Goal: Information Seeking & Learning: Learn about a topic

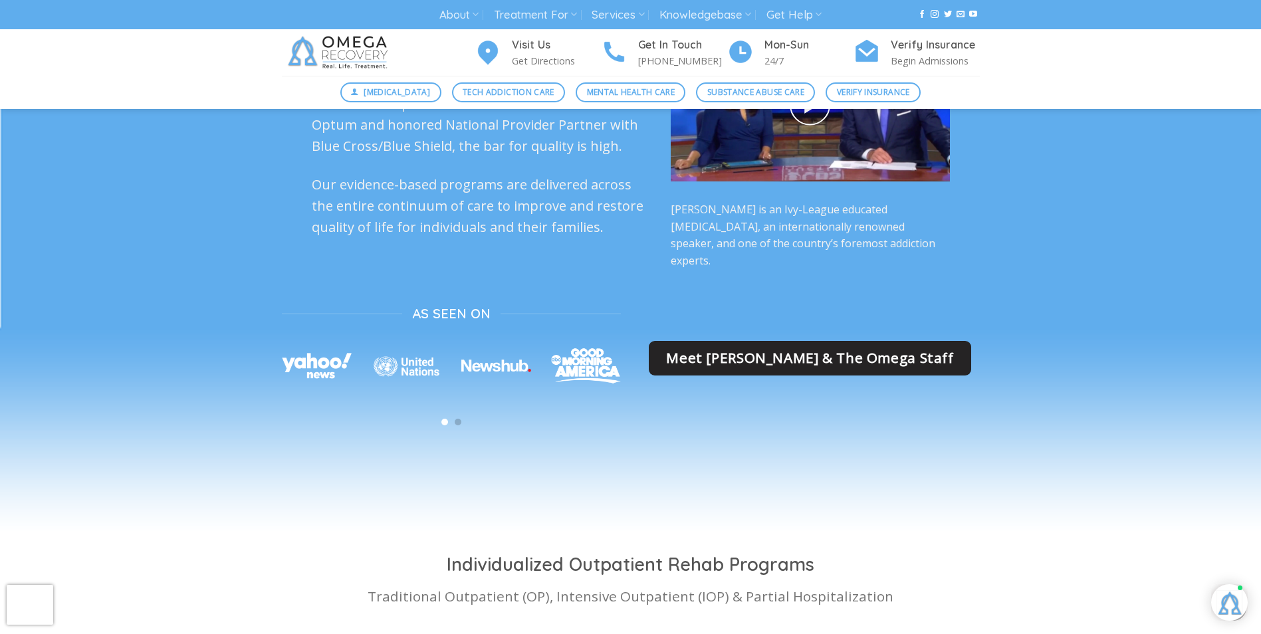
scroll to position [3174, 0]
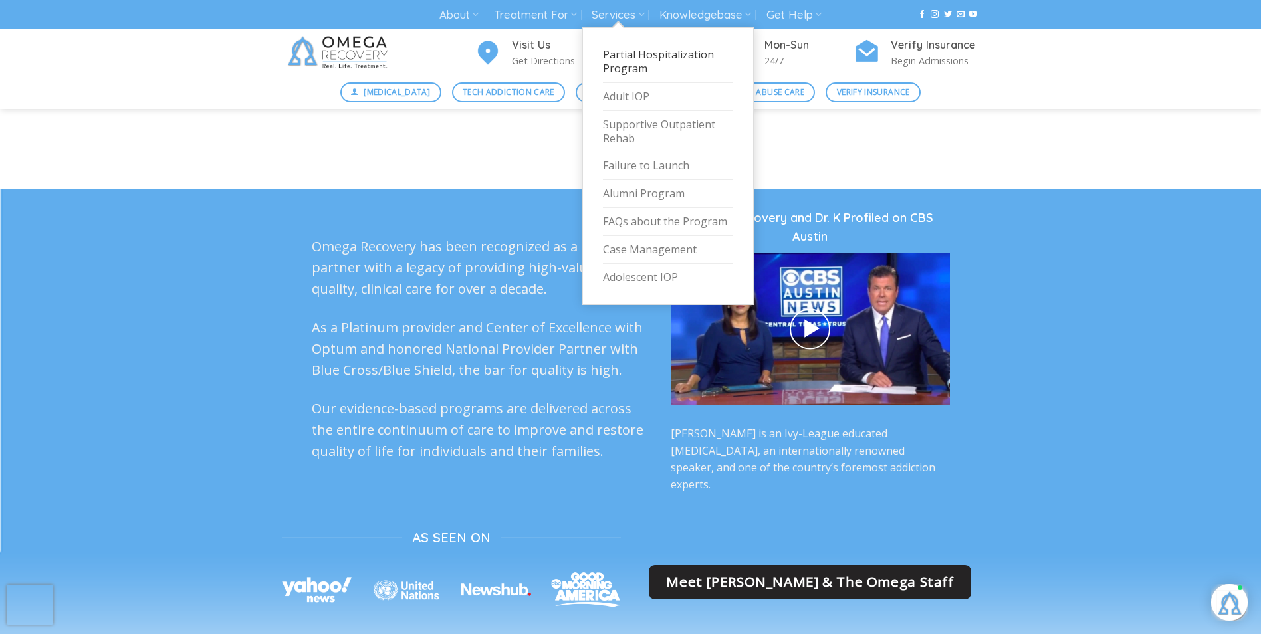
click at [637, 54] on link "Partial Hospitalization Program" at bounding box center [668, 62] width 130 height 42
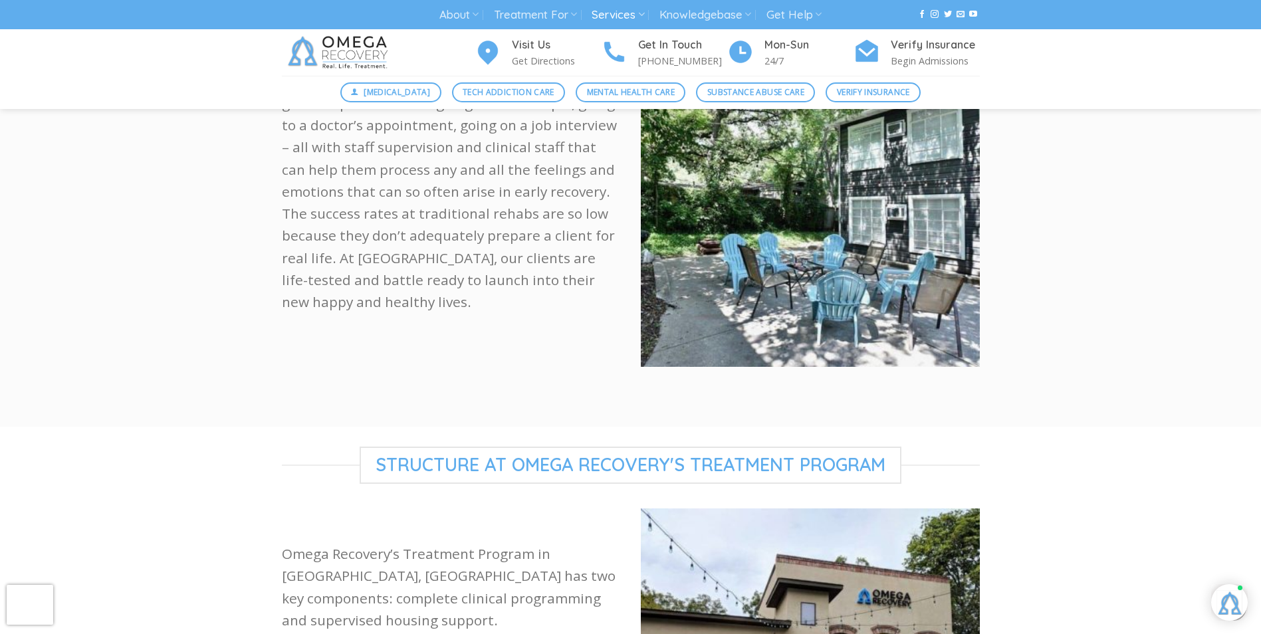
scroll to position [665, 0]
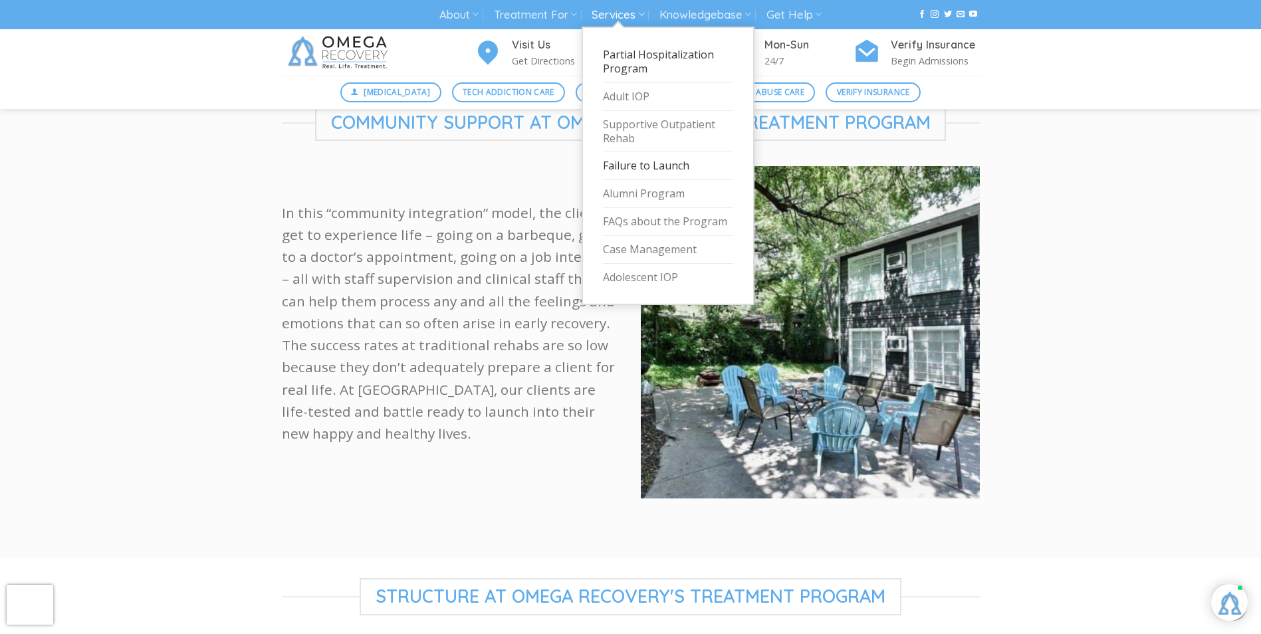
click at [641, 166] on link "Failure to Launch" at bounding box center [668, 166] width 130 height 28
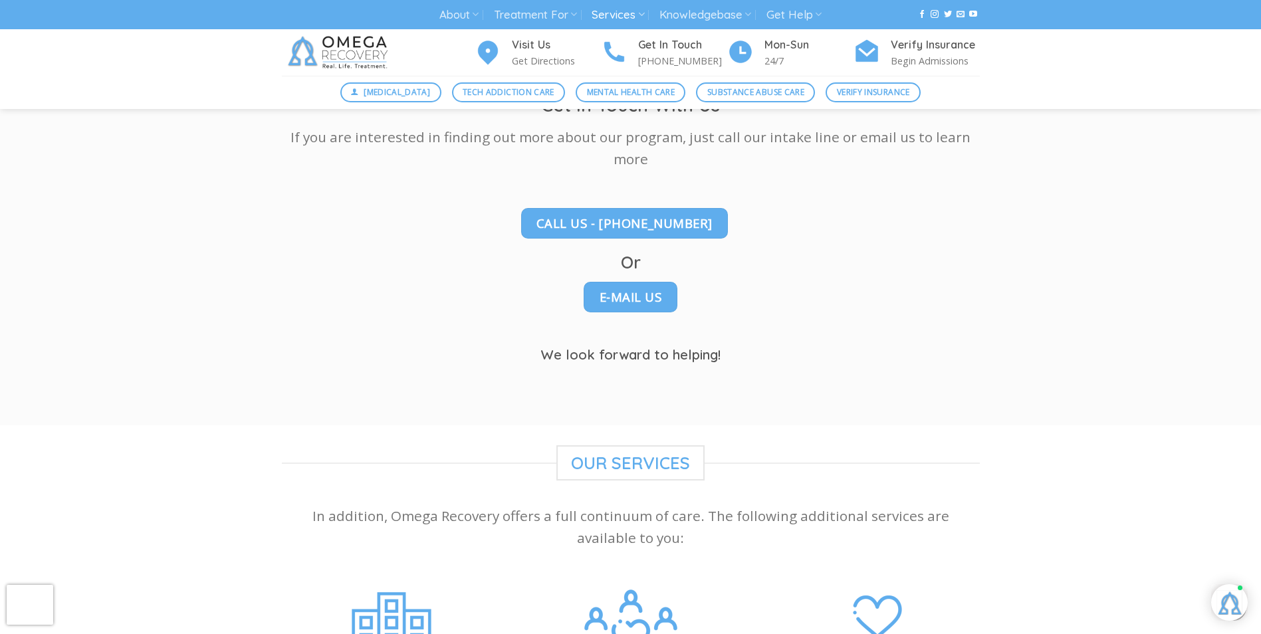
scroll to position [1928, 0]
